Goal: Information Seeking & Learning: Learn about a topic

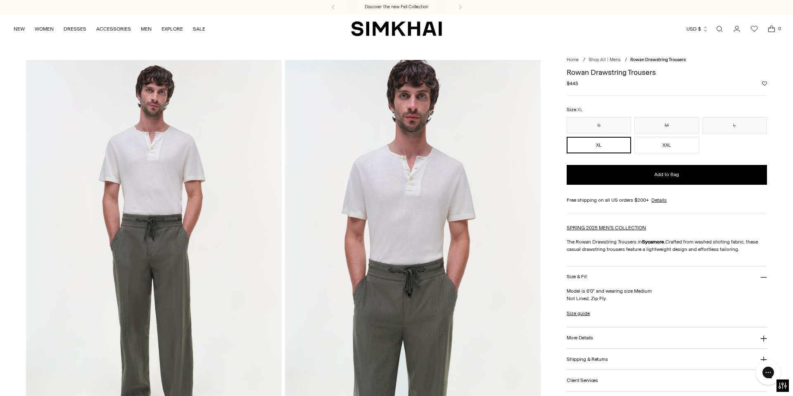
click at [633, 74] on h1 "Rowan Drawstring Trousers" at bounding box center [666, 72] width 200 height 7
copy div "Rowan Drawstring Trousers"
click at [575, 85] on span "$445" at bounding box center [572, 83] width 12 height 7
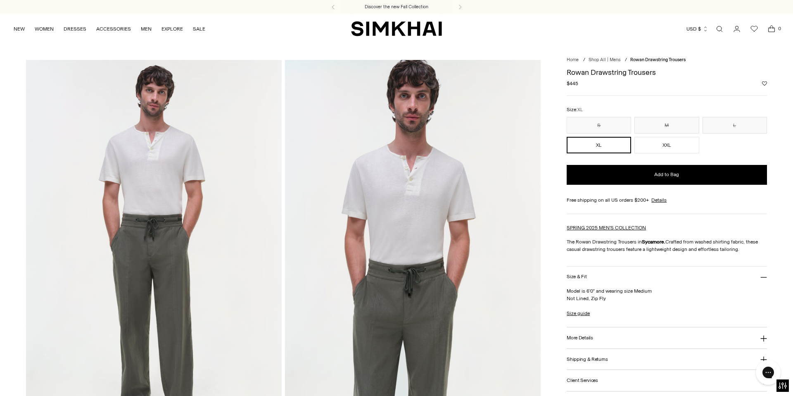
click at [575, 85] on span "$445" at bounding box center [572, 83] width 12 height 7
copy span "445"
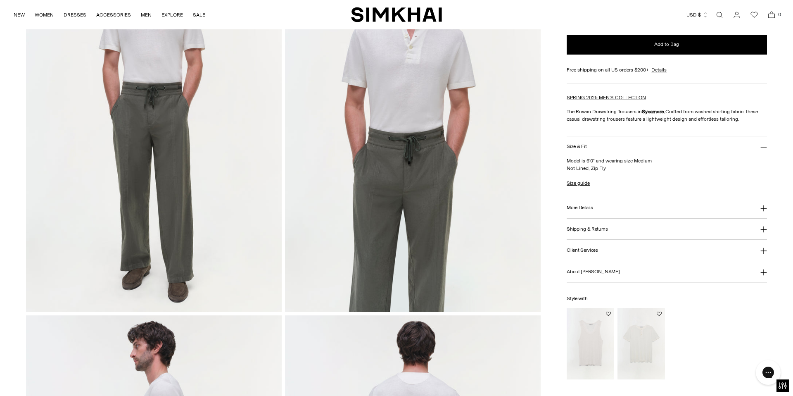
scroll to position [170, 0]
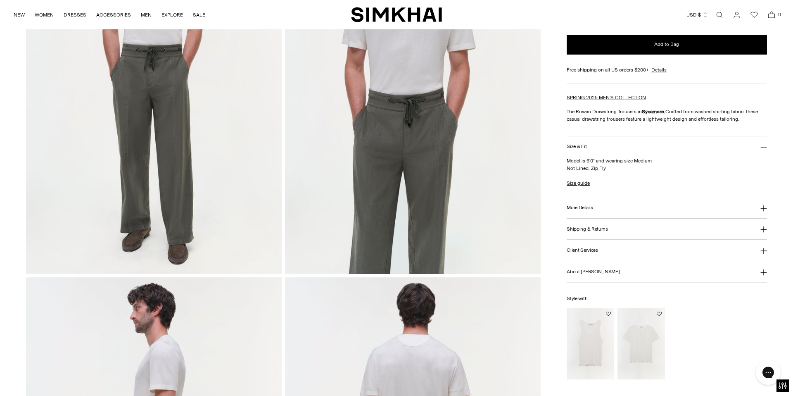
click at [654, 111] on strong "Sycamore." at bounding box center [654, 112] width 24 height 6
copy strong "Sycamore"
drag, startPoint x: 567, startPoint y: 109, endPoint x: 745, endPoint y: 117, distance: 178.5
click at [745, 117] on p "The Rowan Drawstring Trousers in Sycamore. Crafted from washed shirting fabric,…" at bounding box center [666, 115] width 200 height 15
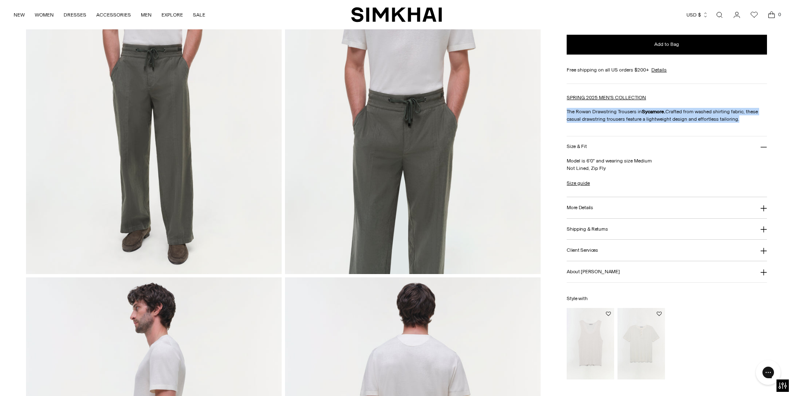
copy p "The Rowan Drawstring Trousers in Sycamore. Crafted from washed shirting fabric,…"
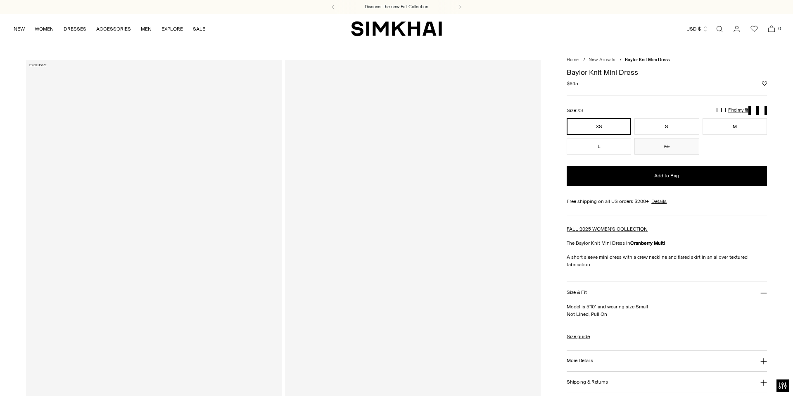
click at [594, 71] on h1 "Baylor Knit Mini Dress" at bounding box center [666, 72] width 200 height 7
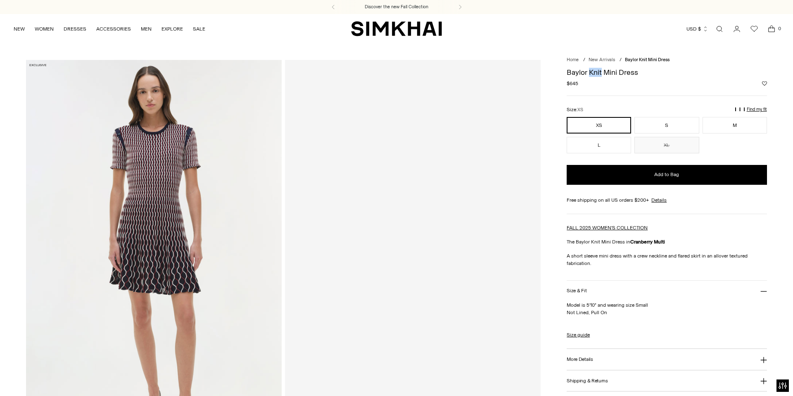
click at [594, 71] on h1 "Baylor Knit Mini Dress" at bounding box center [666, 72] width 200 height 7
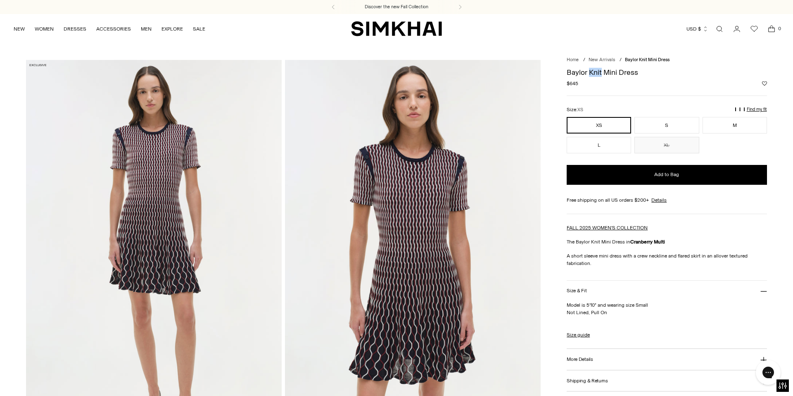
click at [594, 71] on h1 "Baylor Knit Mini Dress" at bounding box center [666, 72] width 200 height 7
click at [574, 83] on span "$645" at bounding box center [572, 83] width 12 height 7
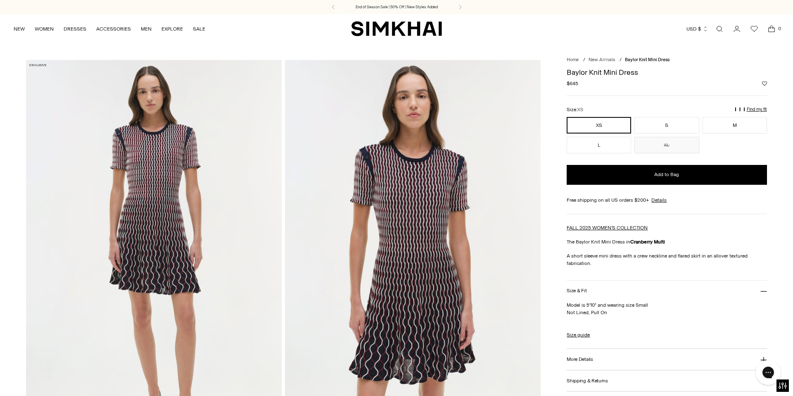
copy span "645"
drag, startPoint x: 630, startPoint y: 241, endPoint x: 666, endPoint y: 240, distance: 35.5
click at [666, 240] on p "The Baylor Knit Mini Dress in Cranberry Multi" at bounding box center [666, 241] width 200 height 7
copy strong "Cranberry Multi"
click at [581, 247] on div "FALL 2025 WOMEN'S COLLECTION The Baylor Knit Mini Dress in Cranberry Multi A sh…" at bounding box center [666, 245] width 200 height 43
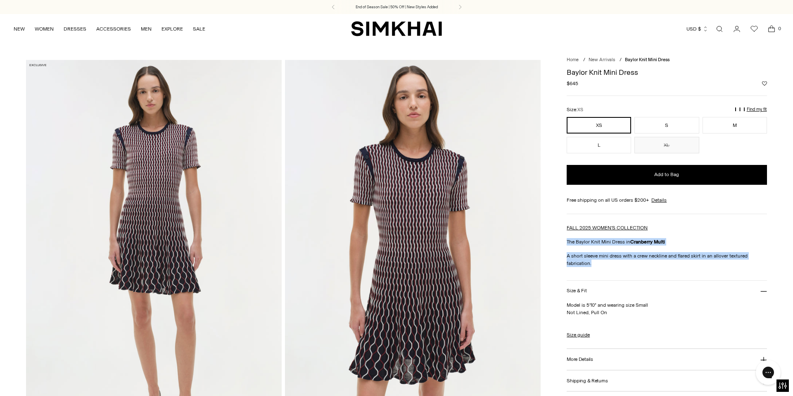
drag, startPoint x: 566, startPoint y: 240, endPoint x: 593, endPoint y: 264, distance: 36.2
click at [593, 264] on div "FALL 2025 WOMEN'S COLLECTION The Baylor Knit Mini Dress in Cranberry Multi A sh…" at bounding box center [666, 245] width 200 height 43
copy div "The Baylor Knit Mini Dress in Cranberry Multi A short sleeve mini dress with a …"
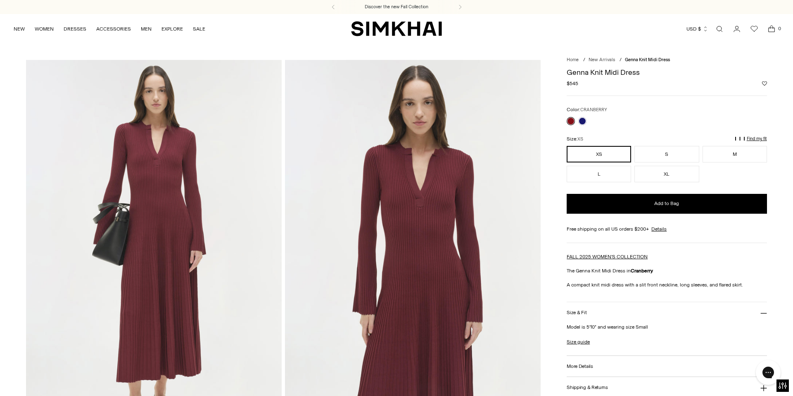
click at [608, 71] on h1 "Genna Knit Midi Dress" at bounding box center [666, 72] width 200 height 7
copy div "Genna Knit Midi Dress"
click at [596, 109] on span "CRANBERRY" at bounding box center [593, 109] width 27 height 5
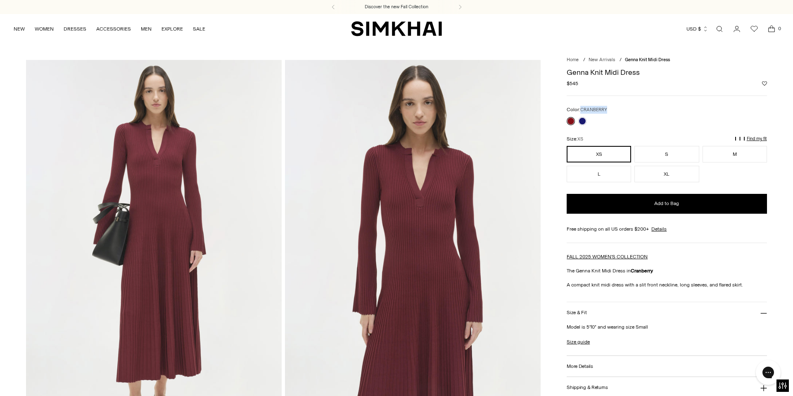
click at [596, 109] on span "CRANBERRY" at bounding box center [593, 109] width 27 height 5
copy span "CRANBERRY"
drag, startPoint x: 566, startPoint y: 268, endPoint x: 741, endPoint y: 287, distance: 176.0
click at [741, 287] on div "FALL 2025 WOMEN'S COLLECTION The Genna Knit Midi Dress in Cranberry A compact k…" at bounding box center [666, 271] width 200 height 36
copy div "The Genna Knit Midi Dress in Cranberry A compact knit midi dress with a slit fr…"
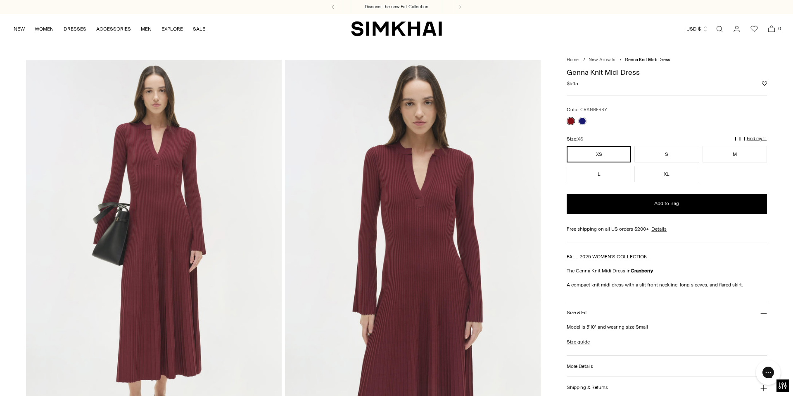
click at [575, 84] on span "$545" at bounding box center [572, 83] width 12 height 7
copy span "545"
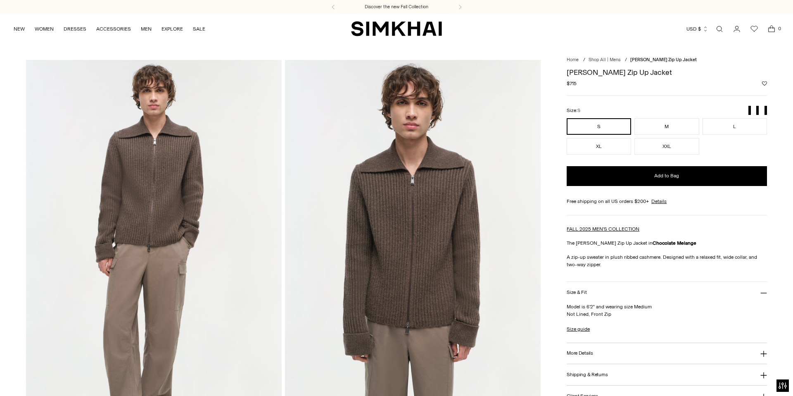
click at [619, 73] on h1 "[PERSON_NAME] Zip Up Jacket" at bounding box center [666, 72] width 200 height 7
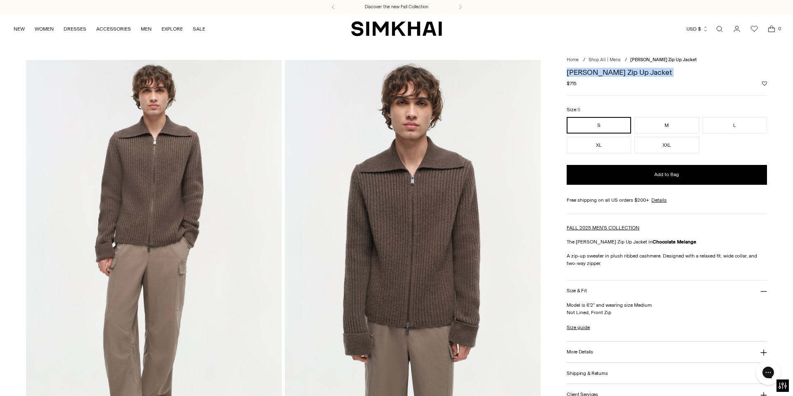
copy div "[PERSON_NAME] Zip Up Jacket"
click at [574, 83] on span "$715" at bounding box center [571, 83] width 10 height 7
copy span "715"
drag, startPoint x: 649, startPoint y: 240, endPoint x: 691, endPoint y: 240, distance: 42.5
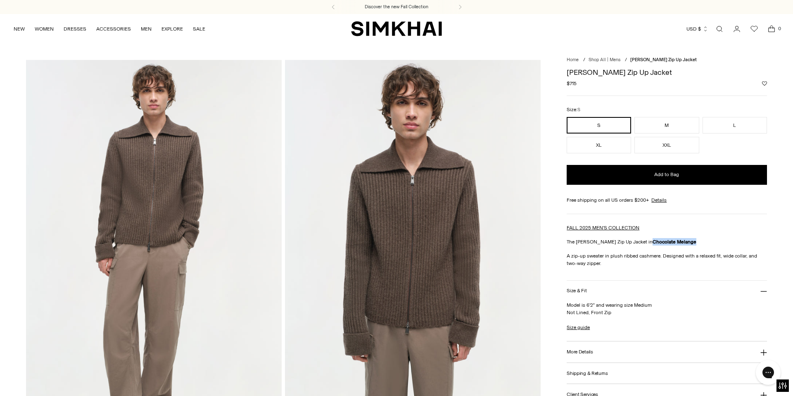
click at [691, 240] on p "The Geoff Cashmere Zip Up Jacket in Chocolate Melange" at bounding box center [666, 241] width 200 height 7
copy strong "Chocolate Melange"
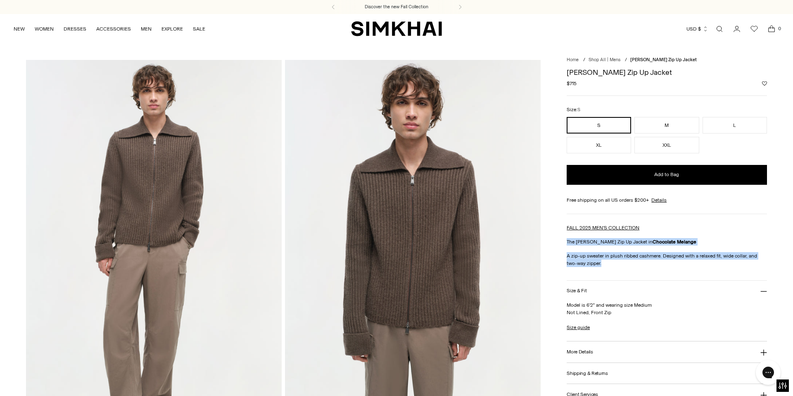
drag, startPoint x: 568, startPoint y: 241, endPoint x: 595, endPoint y: 261, distance: 33.1
click at [595, 261] on div "FALL 2025 MEN'S COLLECTION The Geoff Cashmere Zip Up Jacket in Chocolate Melang…" at bounding box center [666, 245] width 200 height 43
copy div "The Geoff Cashmere Zip Up Jacket in Chocolate Melange A zip-up sweater in plush…"
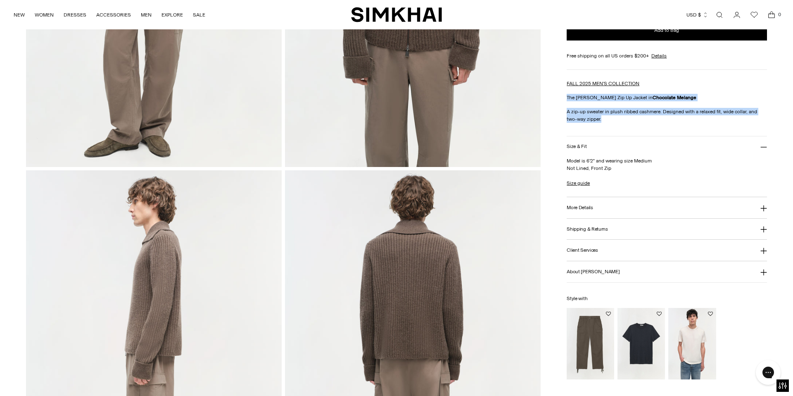
scroll to position [277, 0]
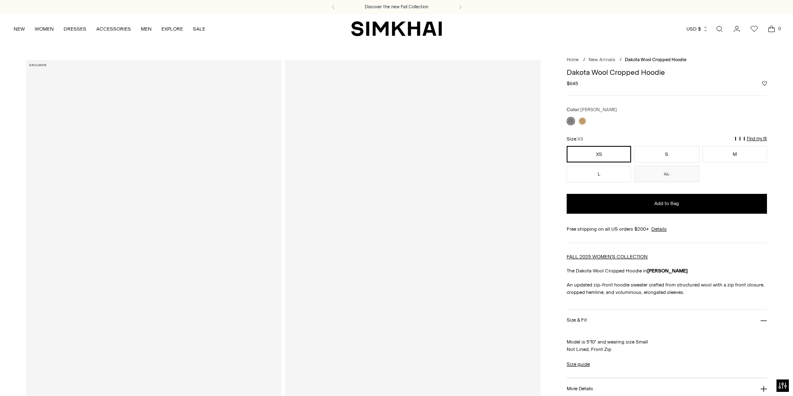
click at [599, 71] on h1 "Dakota Wool Cropped Hoodie" at bounding box center [666, 72] width 200 height 7
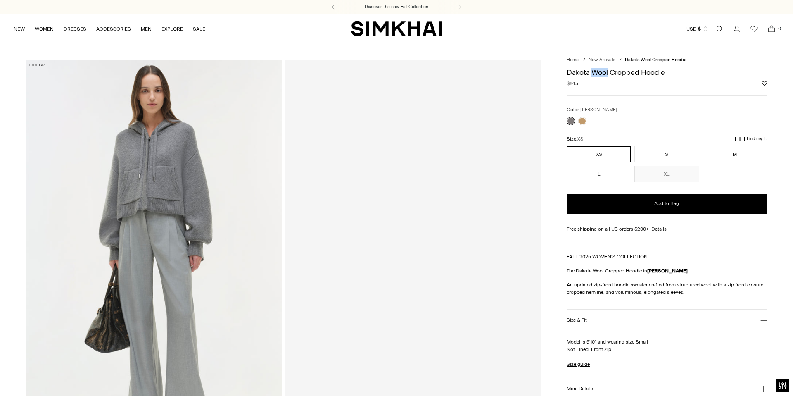
click at [599, 71] on h1 "Dakota Wool Cropped Hoodie" at bounding box center [666, 72] width 200 height 7
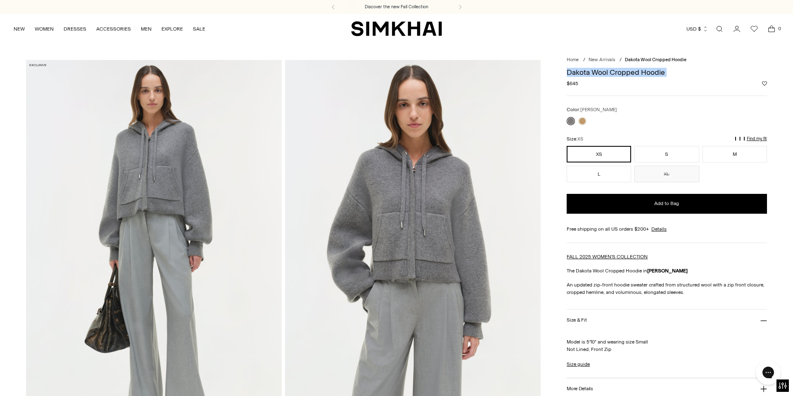
copy div "Dakota Wool Cropped Hoodie"
click at [581, 109] on span "[PERSON_NAME]" at bounding box center [598, 109] width 37 height 5
drag, startPoint x: 581, startPoint y: 109, endPoint x: 612, endPoint y: 110, distance: 31.0
click at [612, 110] on div "Color: [PERSON_NAME]" at bounding box center [666, 110] width 200 height 8
copy span "[PERSON_NAME]"
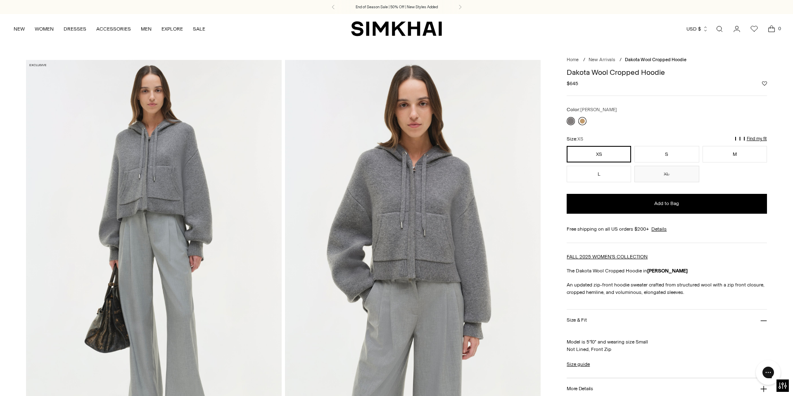
scroll to position [106, 0]
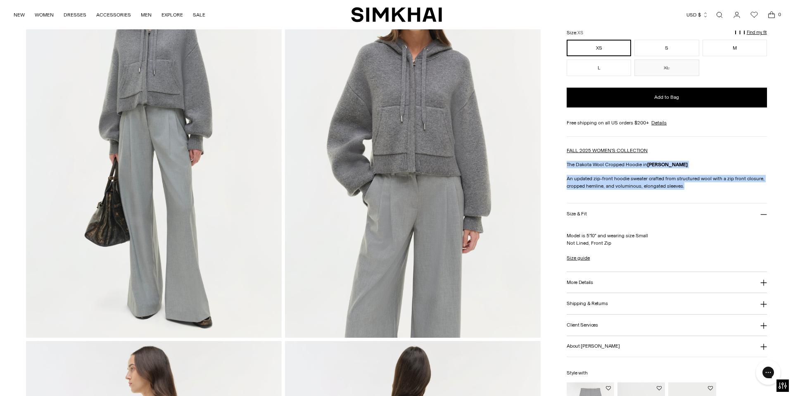
drag, startPoint x: 567, startPoint y: 162, endPoint x: 686, endPoint y: 187, distance: 121.5
click at [686, 187] on div "FALL 2025 WOMEN'S COLLECTION The Dakota Wool Cropped Hoodie in [PERSON_NAME] An…" at bounding box center [666, 168] width 200 height 43
copy div "The Dakota Wool Cropped Hoodie in [PERSON_NAME] An updated zip-front hoodie swe…"
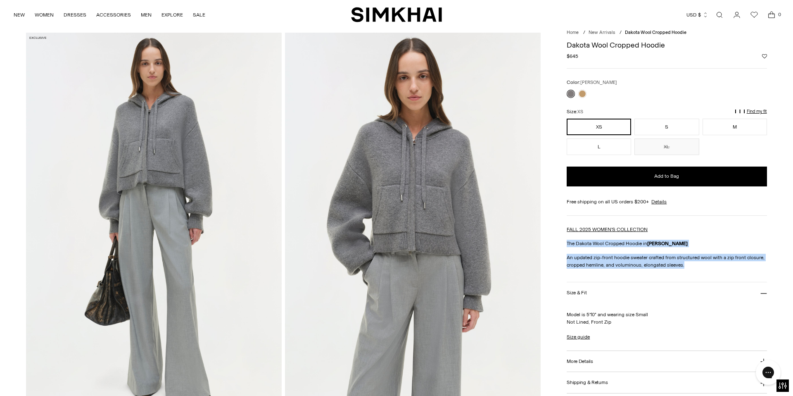
scroll to position [0, 0]
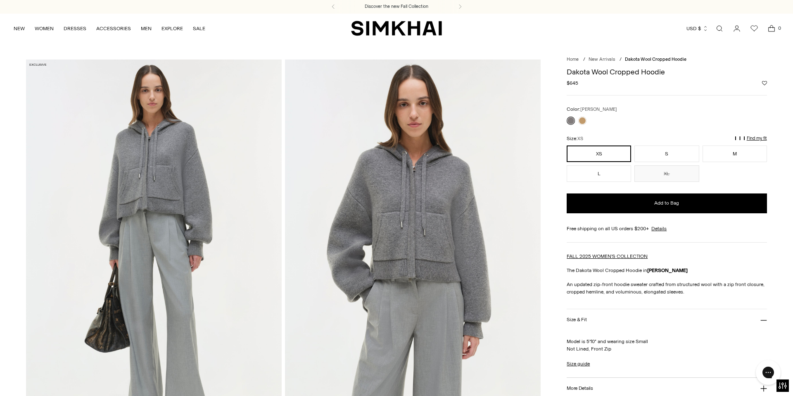
click at [574, 84] on span "$645" at bounding box center [572, 82] width 12 height 7
copy span "645"
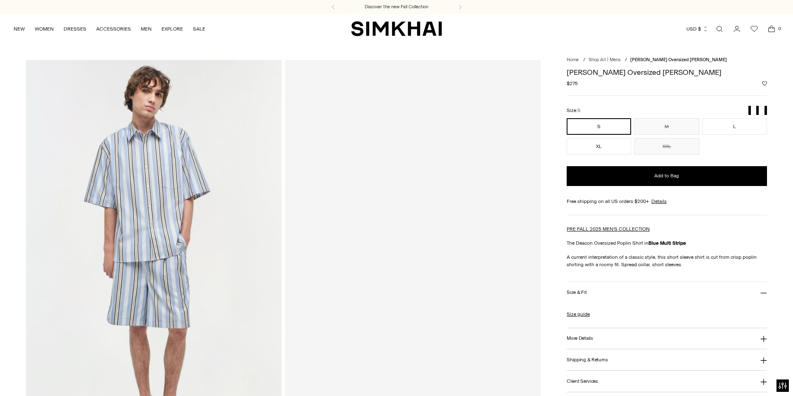
click at [590, 73] on h1 "[PERSON_NAME] Oversized [PERSON_NAME]" at bounding box center [666, 72] width 200 height 7
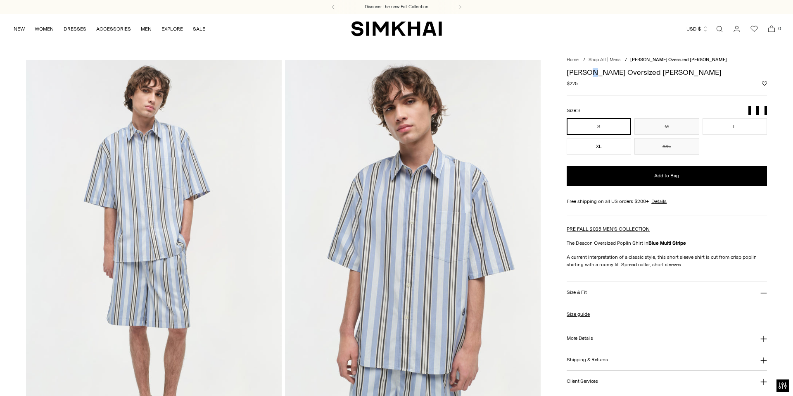
click at [590, 73] on h1 "[PERSON_NAME] Oversized [PERSON_NAME]" at bounding box center [666, 72] width 200 height 7
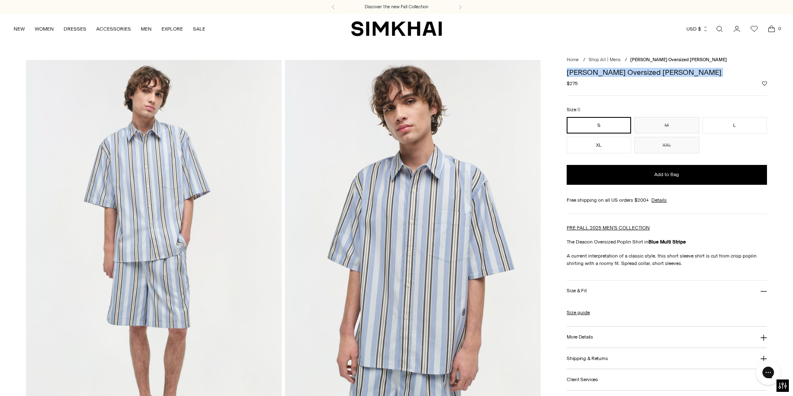
copy div "[PERSON_NAME] Oversized [PERSON_NAME]"
click at [573, 84] on span "$275" at bounding box center [571, 83] width 11 height 7
copy span "275"
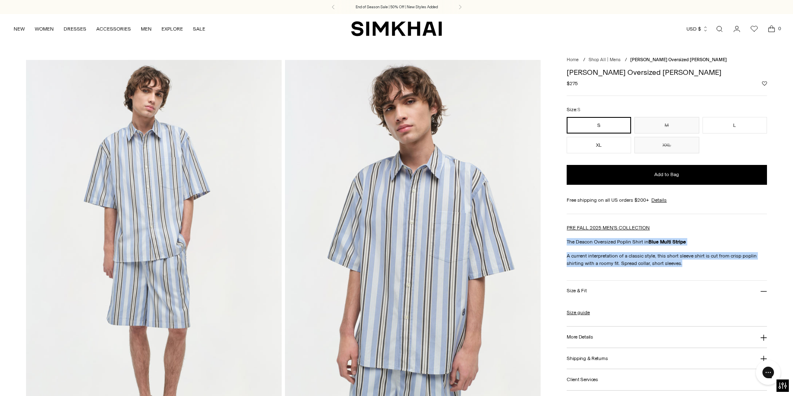
drag, startPoint x: 568, startPoint y: 241, endPoint x: 681, endPoint y: 261, distance: 115.0
click at [681, 261] on div "PRE FALL 2025 MEN'S COLLECTION The Deacon Oversized Poplin Shirt in Blue Multi …" at bounding box center [666, 245] width 200 height 43
copy div "The Deacon Oversized Poplin Shirt in Blue Multi Stripe A current interpretation…"
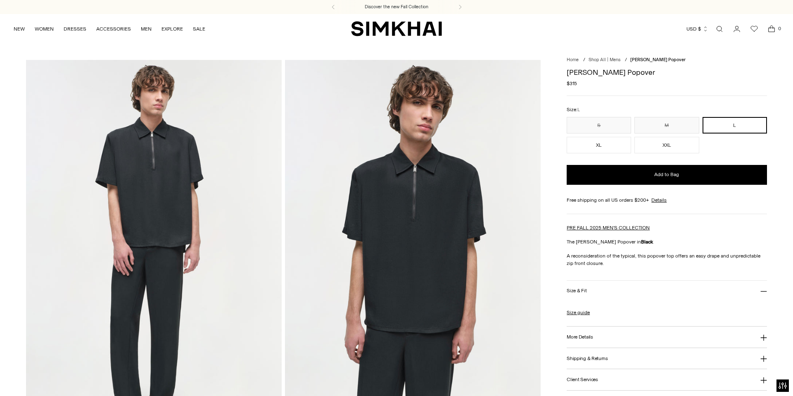
click at [591, 75] on h1 "[PERSON_NAME] Popover" at bounding box center [666, 72] width 200 height 7
copy div "[PERSON_NAME] Popover"
click at [566, 239] on p "The [PERSON_NAME] Popover in Black" at bounding box center [666, 241] width 200 height 7
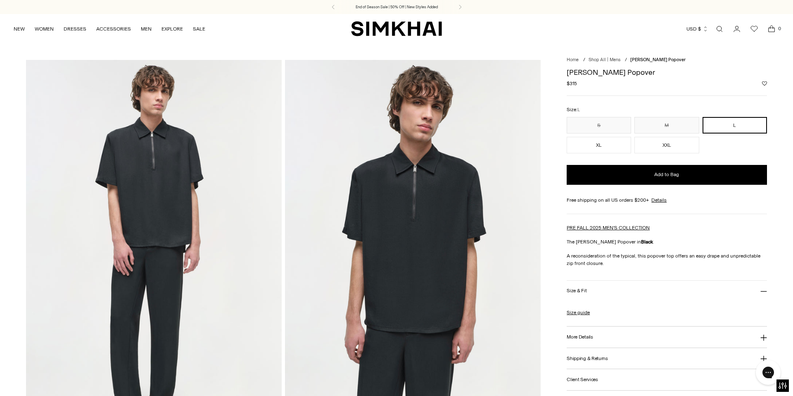
click at [566, 239] on p "The [PERSON_NAME] Popover in Black" at bounding box center [666, 241] width 200 height 7
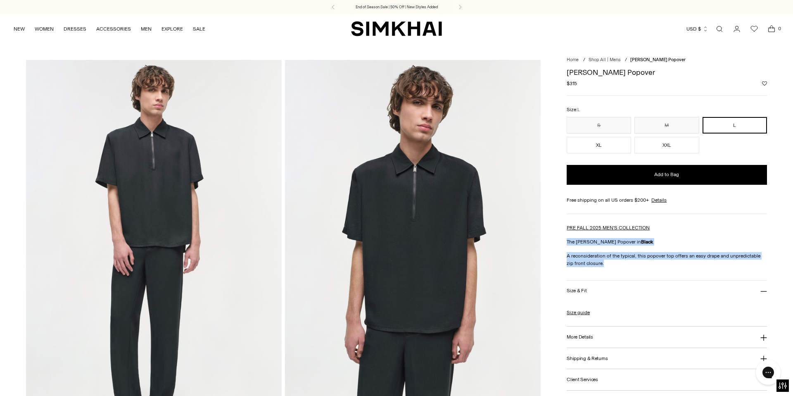
drag, startPoint x: 566, startPoint y: 239, endPoint x: 598, endPoint y: 263, distance: 39.3
click at [598, 263] on div "PRE FALL 2025 MEN'S COLLECTION The [PERSON_NAME] Popover in Black A reconsidera…" at bounding box center [666, 245] width 200 height 43
copy div "The [PERSON_NAME] Popover in Black A reconsideration of the typical, this popov…"
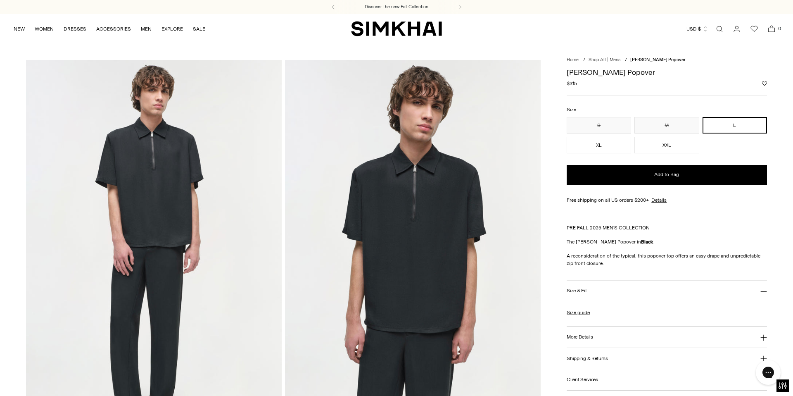
click at [576, 83] on span "$315" at bounding box center [571, 83] width 10 height 7
click at [573, 83] on span "$315" at bounding box center [571, 83] width 10 height 7
copy span "315"
